Goal: Check status: Check status

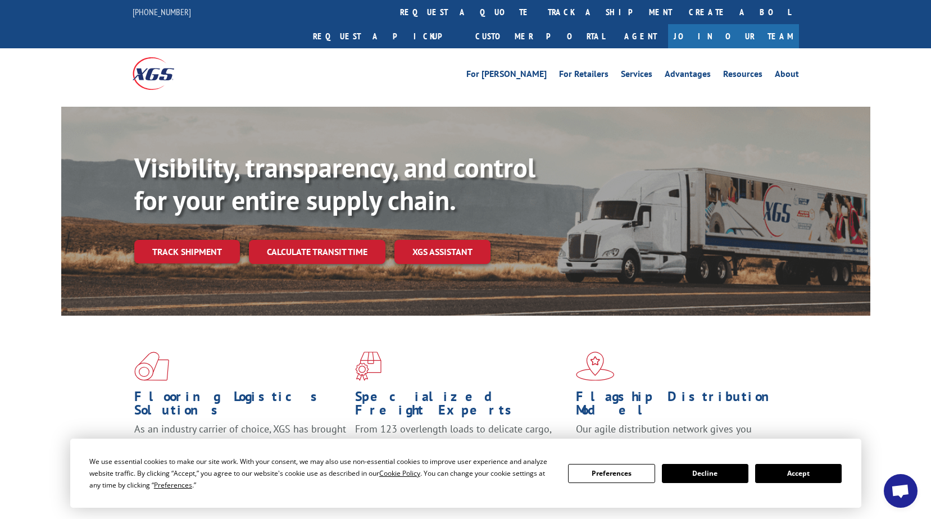
click at [794, 474] on button "Accept" at bounding box center [798, 473] width 87 height 19
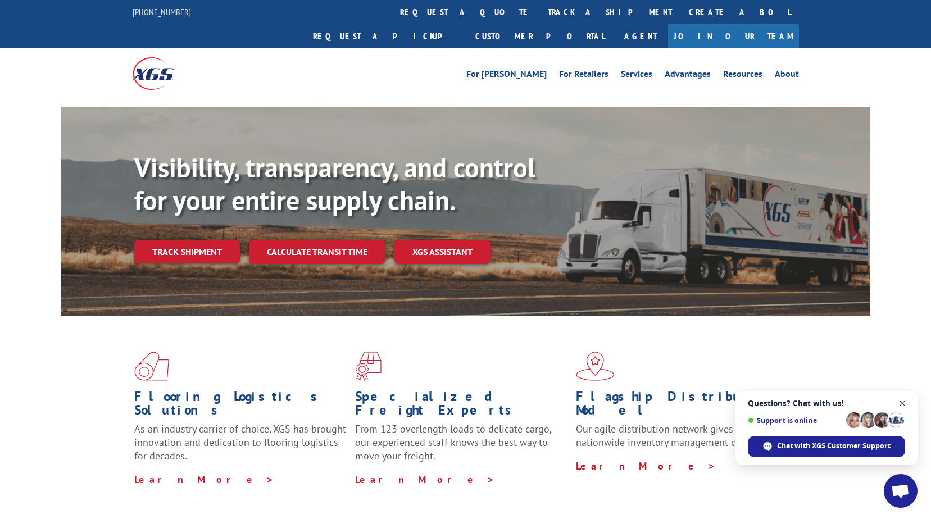
click at [900, 404] on span "Open chat" at bounding box center [903, 404] width 14 height 14
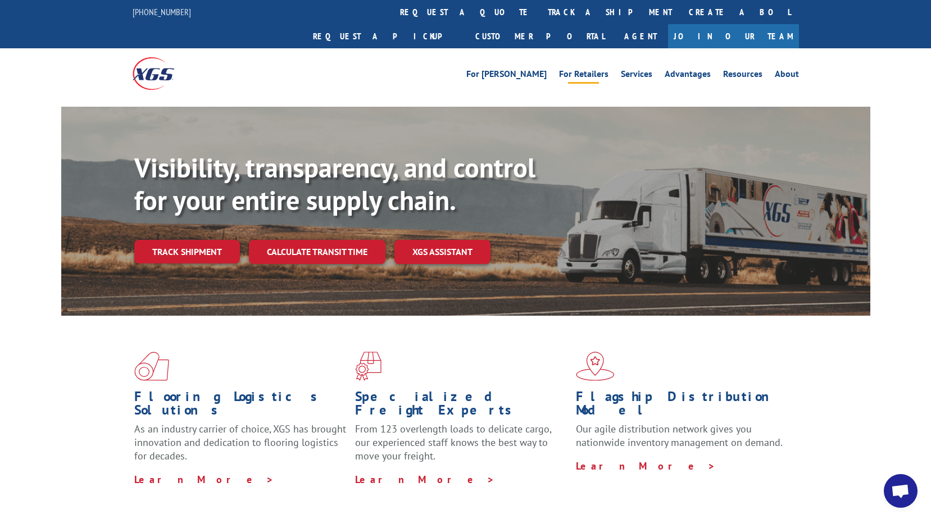
click at [586, 70] on link "For Retailers" at bounding box center [583, 76] width 49 height 12
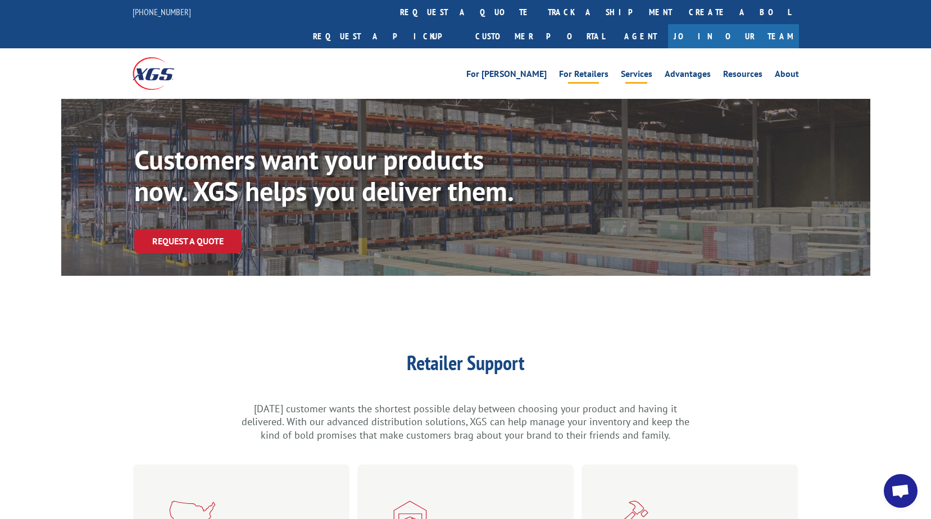
click at [646, 70] on link "Services" at bounding box center [636, 76] width 31 height 12
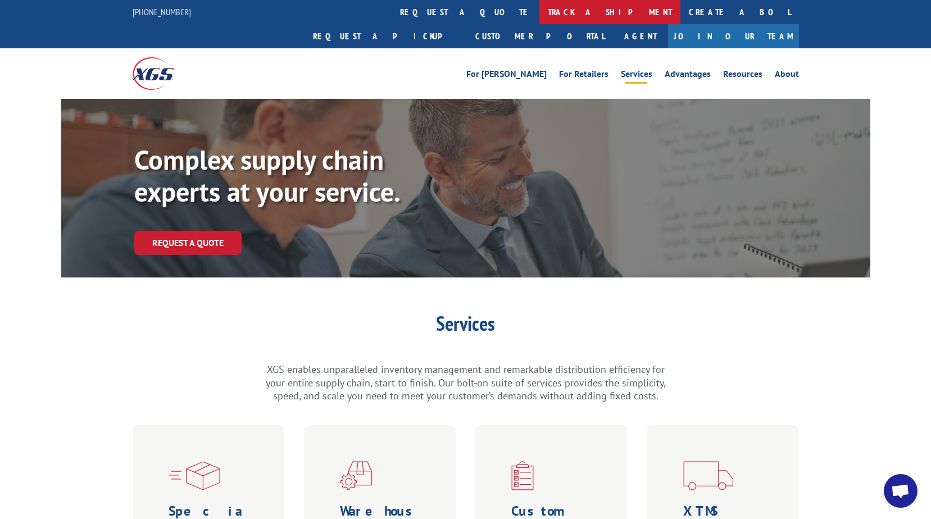
click at [540, 12] on link "track a shipment" at bounding box center [610, 12] width 141 height 24
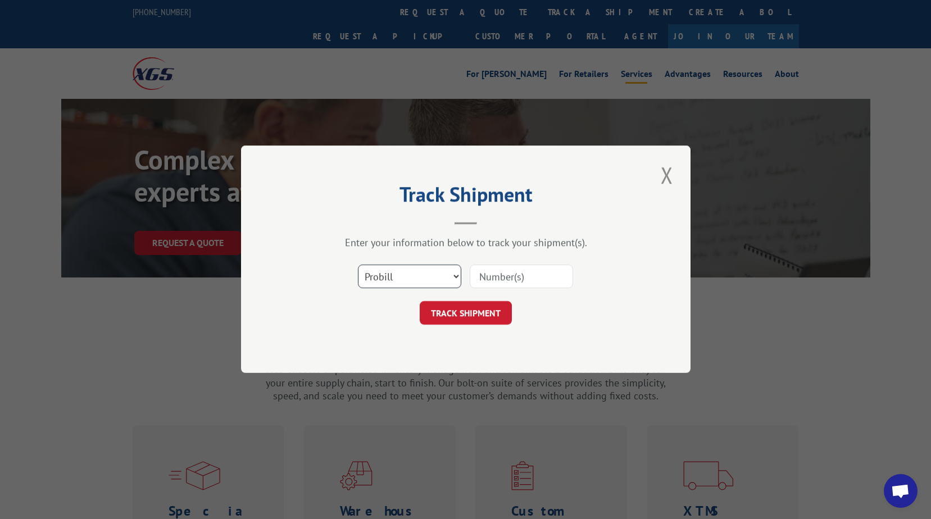
click at [458, 278] on select "Select category... Probill BOL PO" at bounding box center [409, 277] width 103 height 24
select select "bol"
click at [358, 265] on select "Select category... Probill BOL PO" at bounding box center [409, 277] width 103 height 24
click at [496, 275] on input at bounding box center [521, 277] width 103 height 24
type input "00288943"
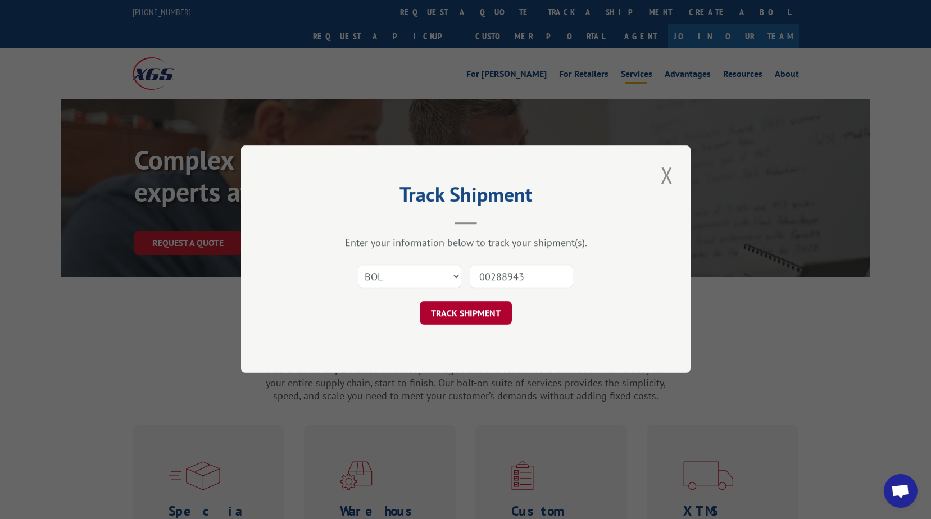
click at [477, 312] on button "TRACK SHIPMENT" at bounding box center [466, 314] width 92 height 24
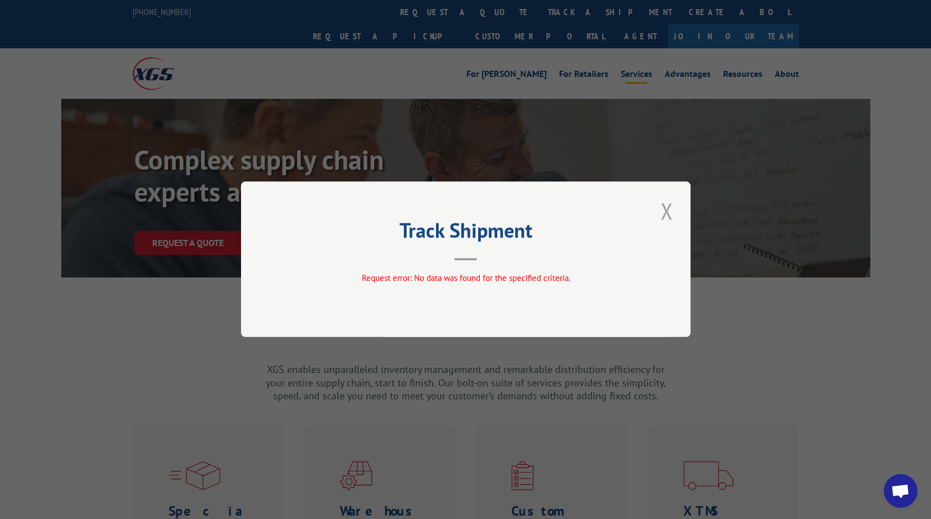
click at [668, 216] on button "Close modal" at bounding box center [667, 211] width 19 height 31
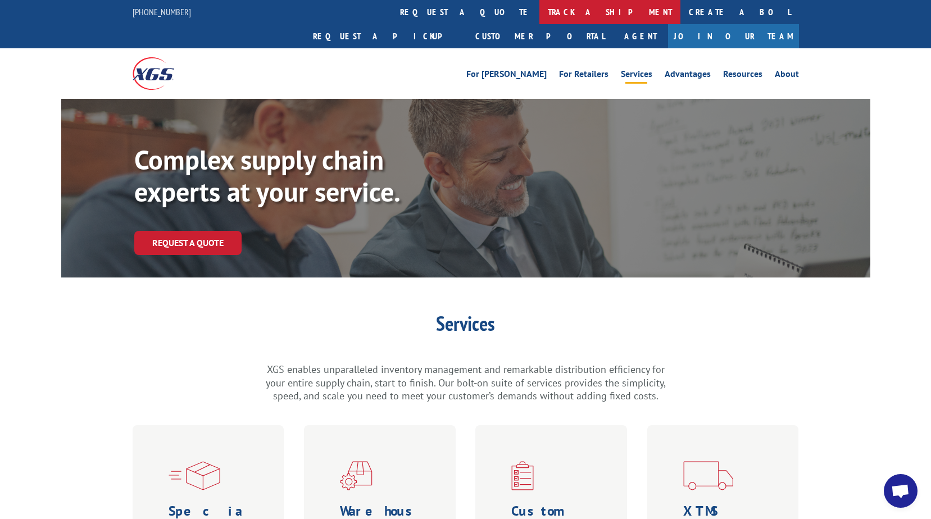
click at [540, 12] on link "track a shipment" at bounding box center [610, 12] width 141 height 24
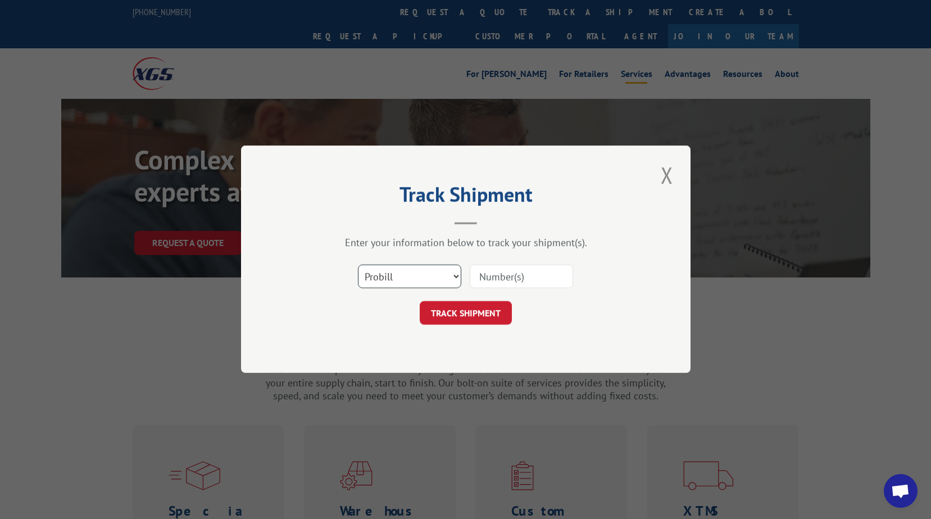
click at [456, 275] on select "Select category... Probill BOL PO" at bounding box center [409, 277] width 103 height 24
select select "bol"
click at [358, 265] on select "Select category... Probill BOL PO" at bounding box center [409, 277] width 103 height 24
click at [516, 277] on input at bounding box center [521, 277] width 103 height 24
type input "288943"
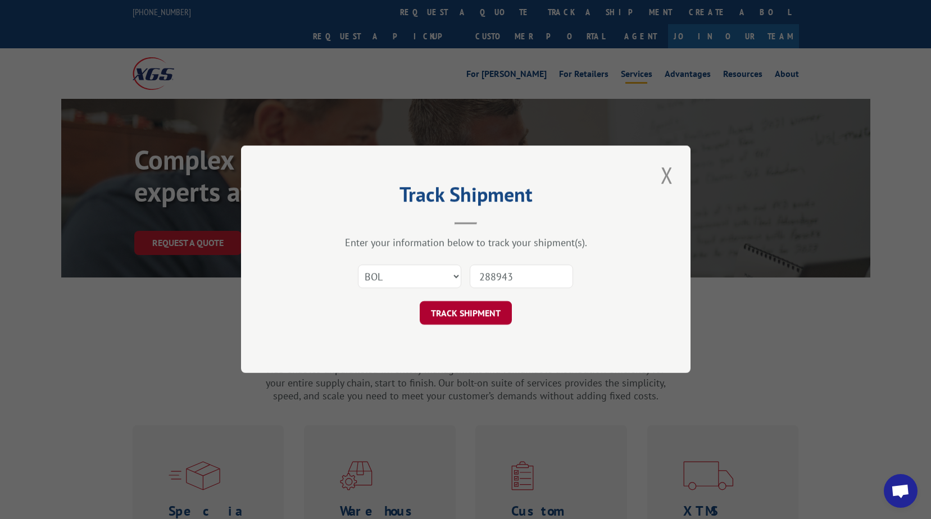
click at [469, 314] on button "TRACK SHIPMENT" at bounding box center [466, 314] width 92 height 24
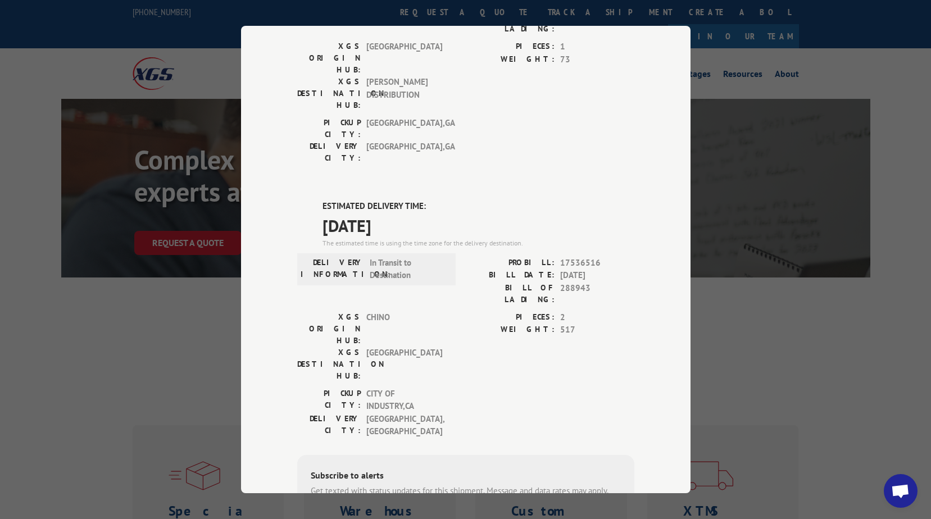
scroll to position [169, 0]
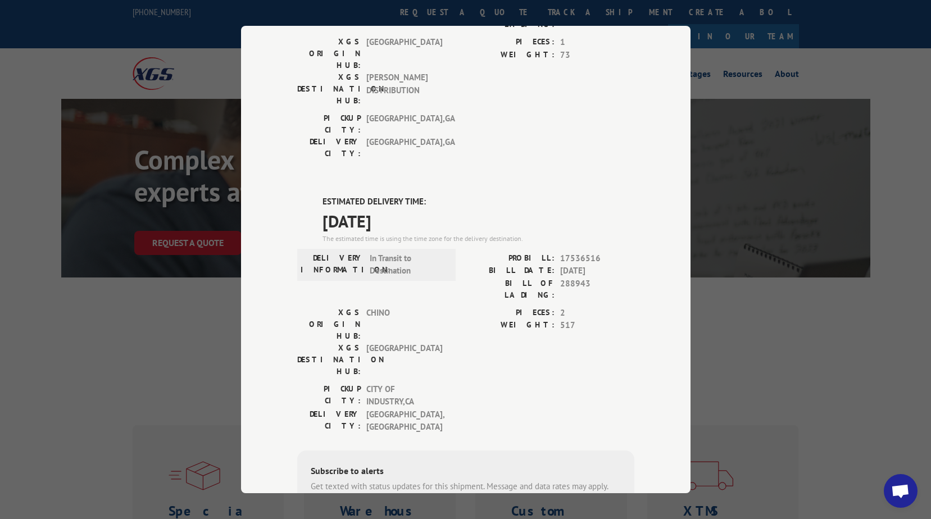
click at [820, 350] on div "Track Shipment DELIVERED DELIVERY INFORMATION: PROBILL: 9174662 BILL DATE: 07/1…" at bounding box center [465, 259] width 931 height 519
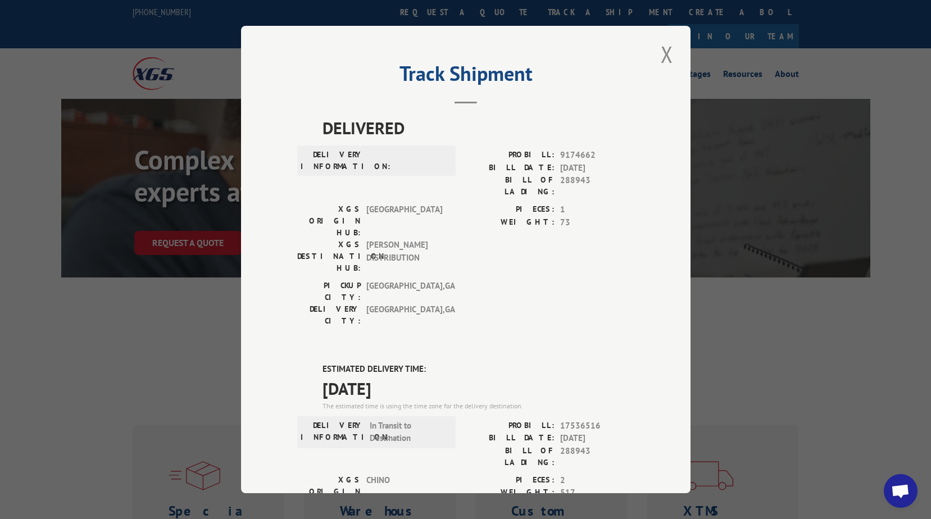
scroll to position [0, 0]
click at [663, 56] on button "Close modal" at bounding box center [667, 55] width 19 height 31
